Goal: Task Accomplishment & Management: Complete application form

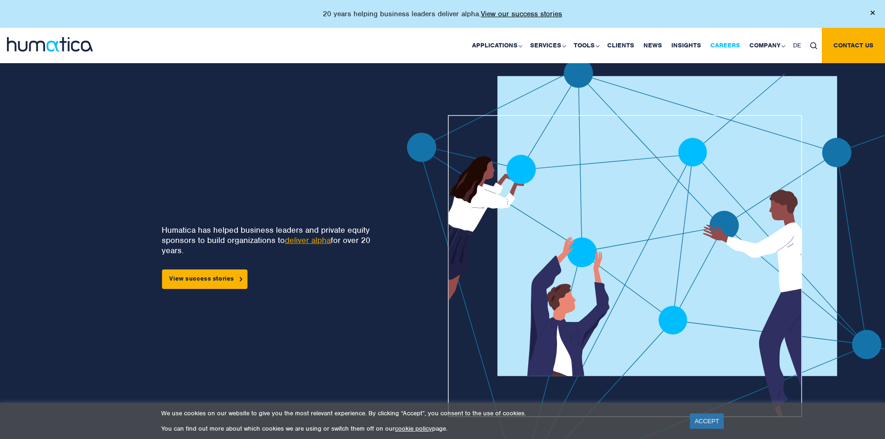
click at [737, 45] on link "Careers" at bounding box center [725, 45] width 39 height 35
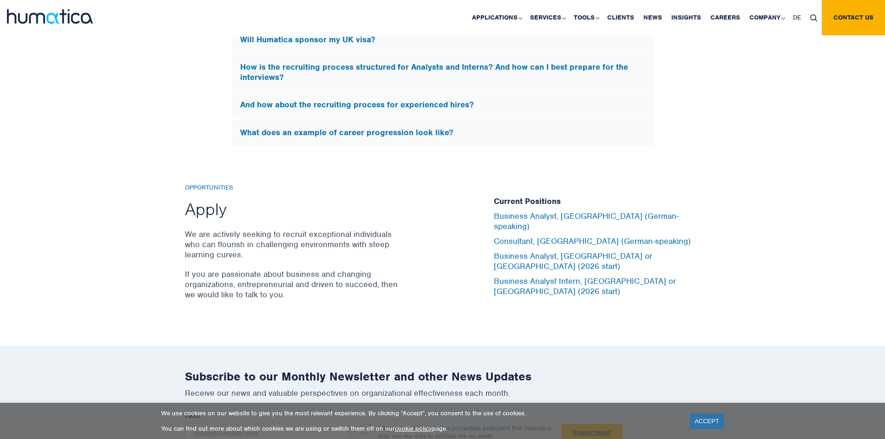
scroll to position [2991, 0]
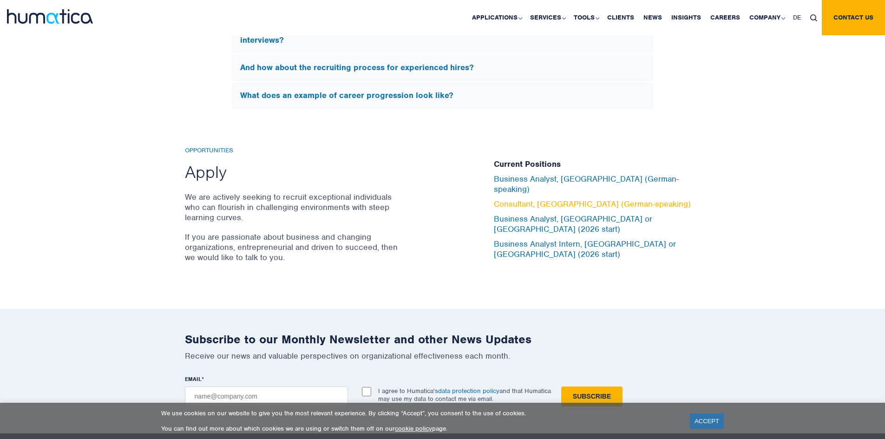
click at [565, 208] on link "Consultant, [GEOGRAPHIC_DATA] (German-speaking)" at bounding box center [592, 204] width 197 height 10
